Goal: Find specific page/section: Find specific page/section

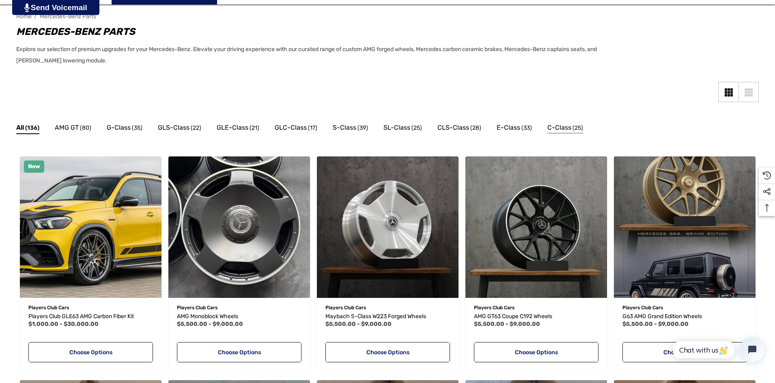
click at [549, 127] on span "C-Class" at bounding box center [559, 128] width 24 height 11
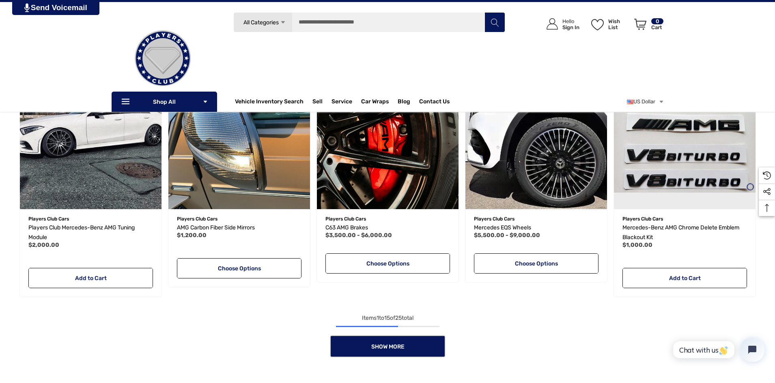
scroll to position [609, 0]
